Goal: Navigation & Orientation: Go to known website

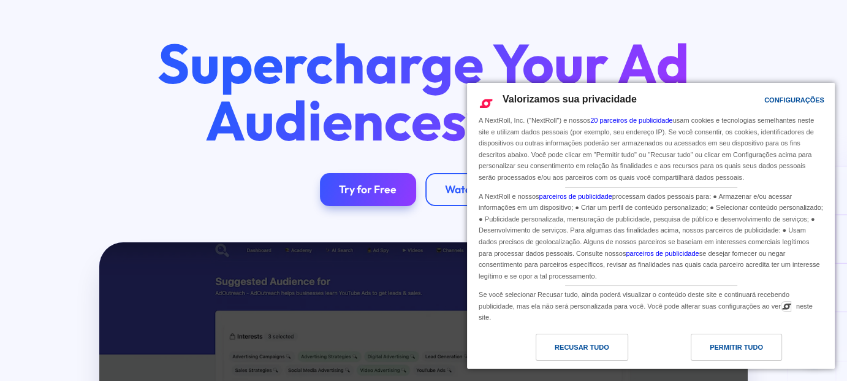
drag, startPoint x: 572, startPoint y: 338, endPoint x: 557, endPoint y: 336, distance: 14.8
click at [572, 338] on div "Recusar tudo" at bounding box center [582, 346] width 93 height 27
